Goal: Navigation & Orientation: Find specific page/section

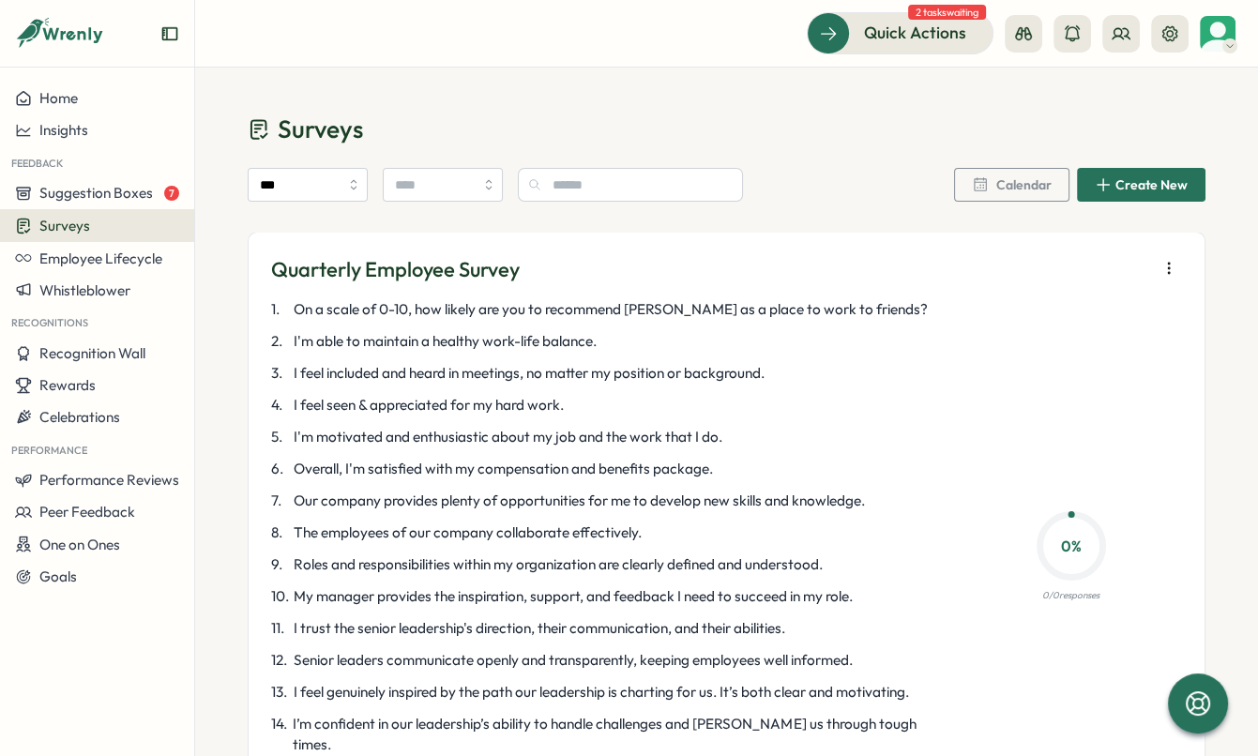
scroll to position [944, 0]
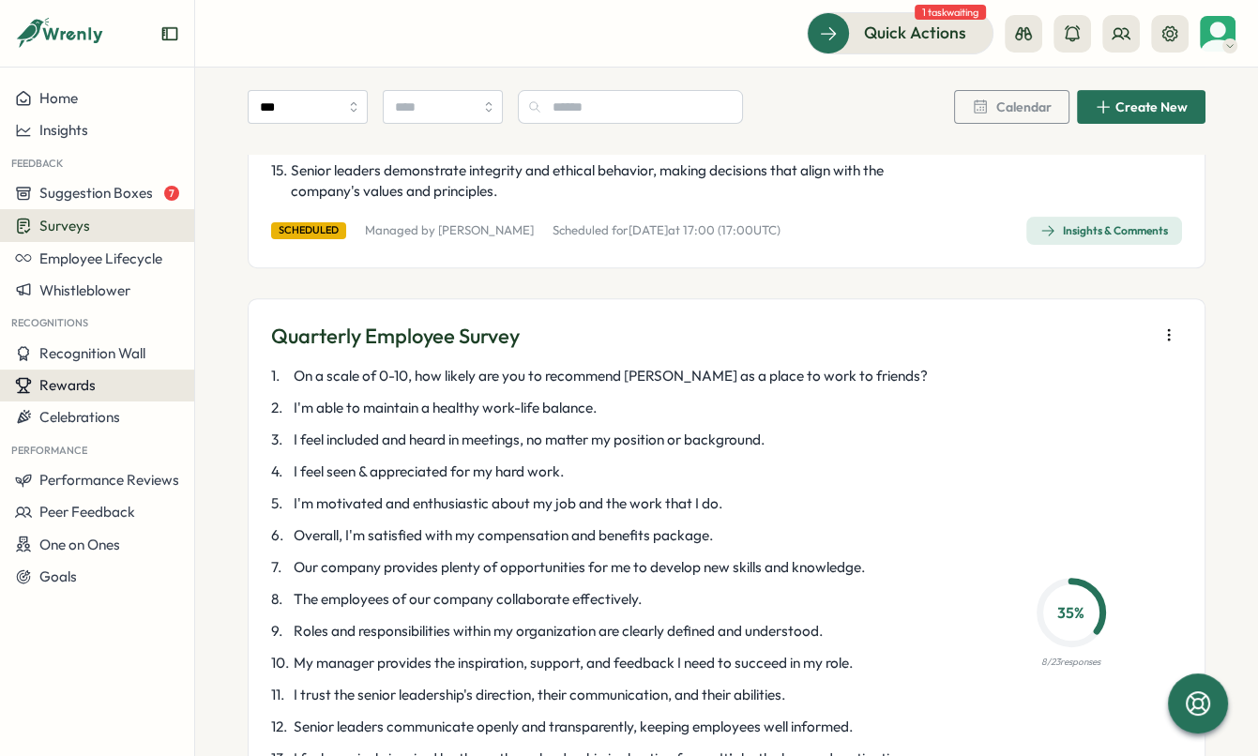
scroll to position [785, 0]
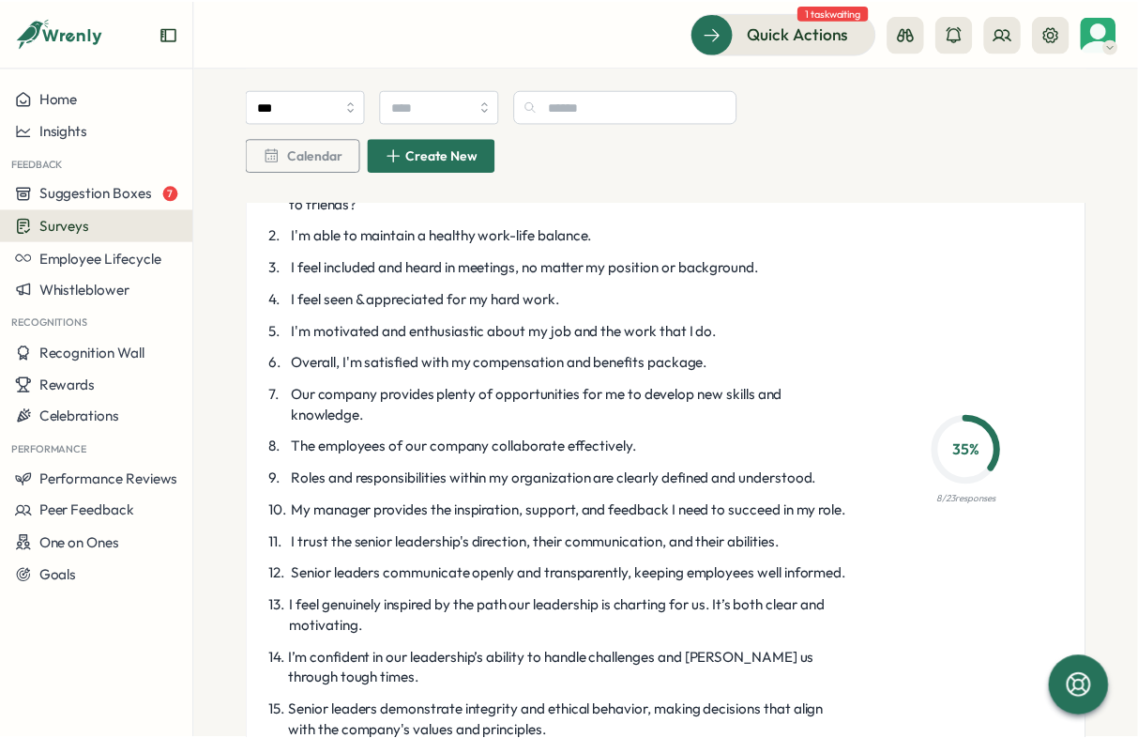
scroll to position [992, 0]
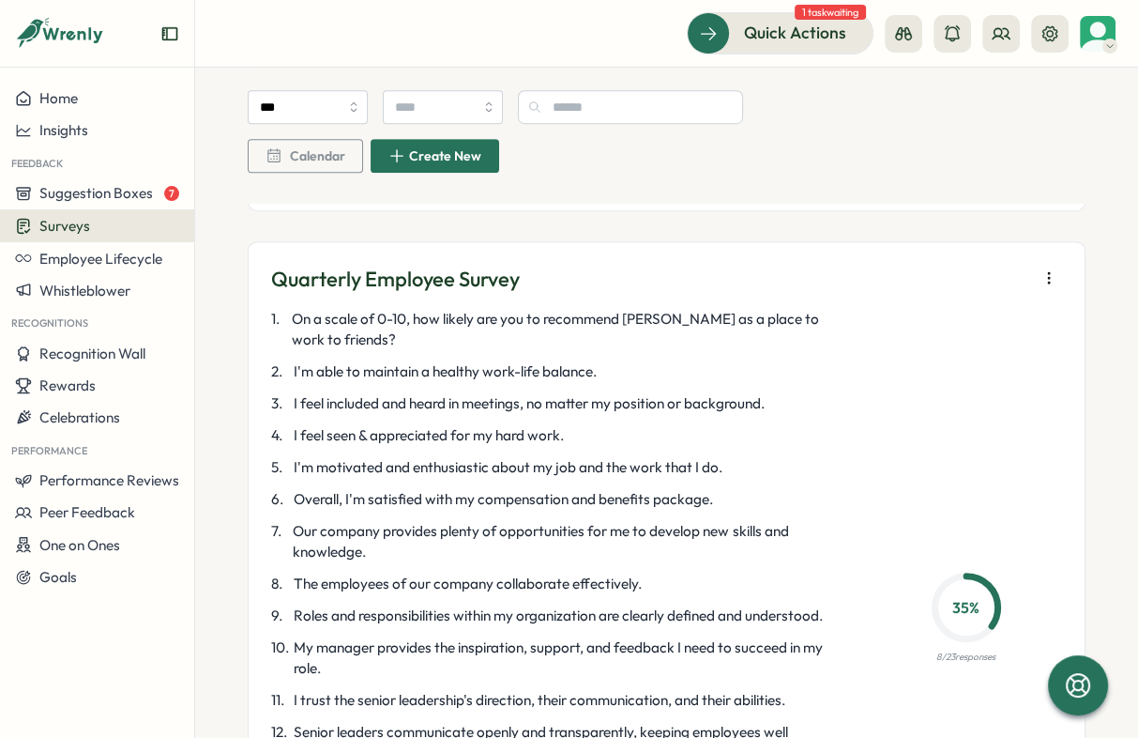
scroll to position [846, 0]
